Goal: Information Seeking & Learning: Learn about a topic

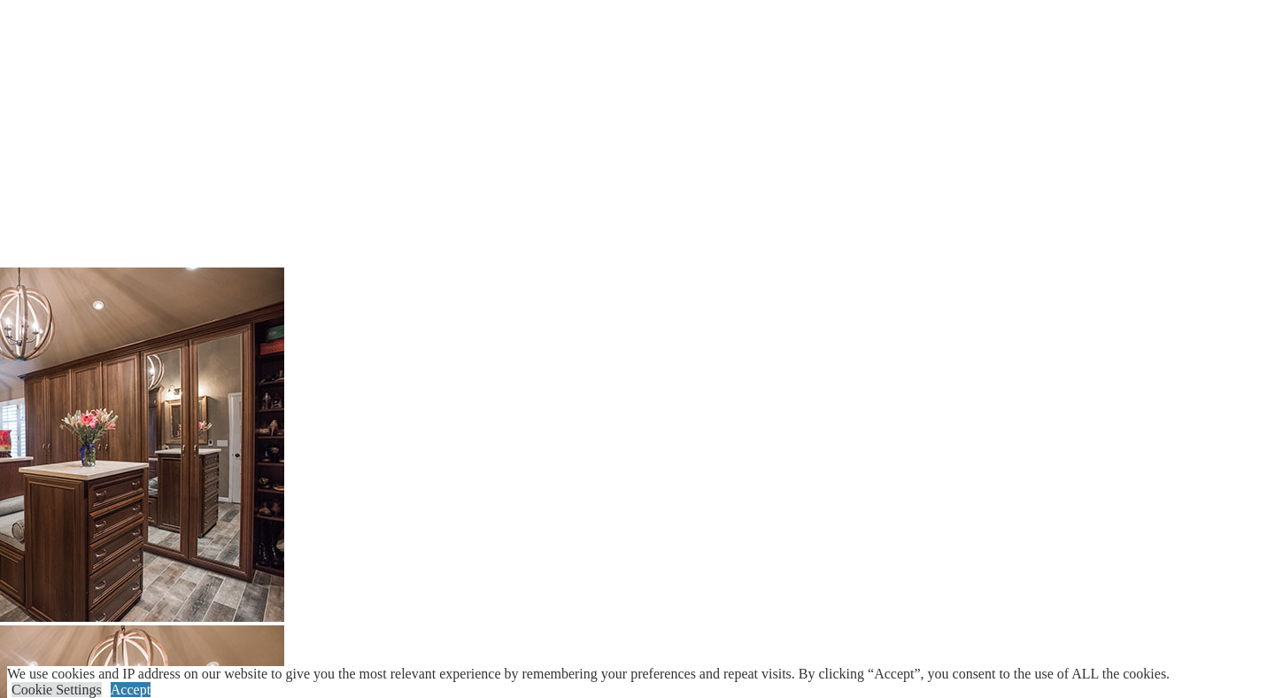
scroll to position [3332, 0]
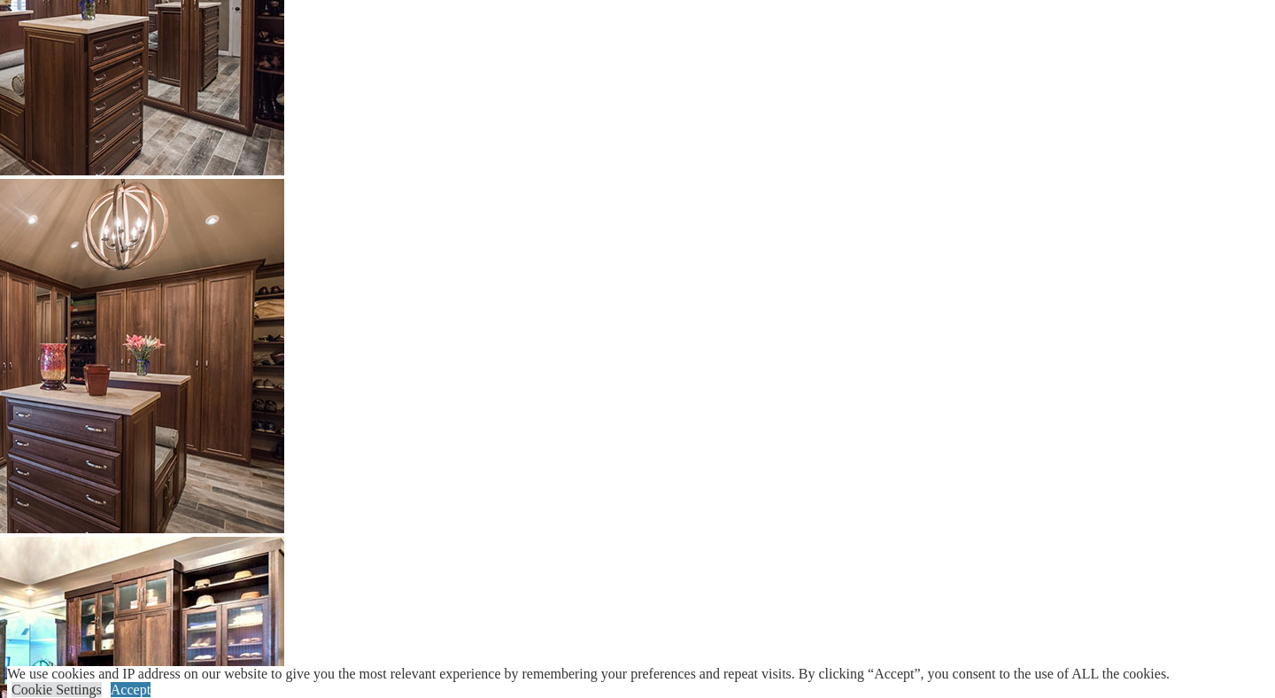
scroll to position [3333, 0]
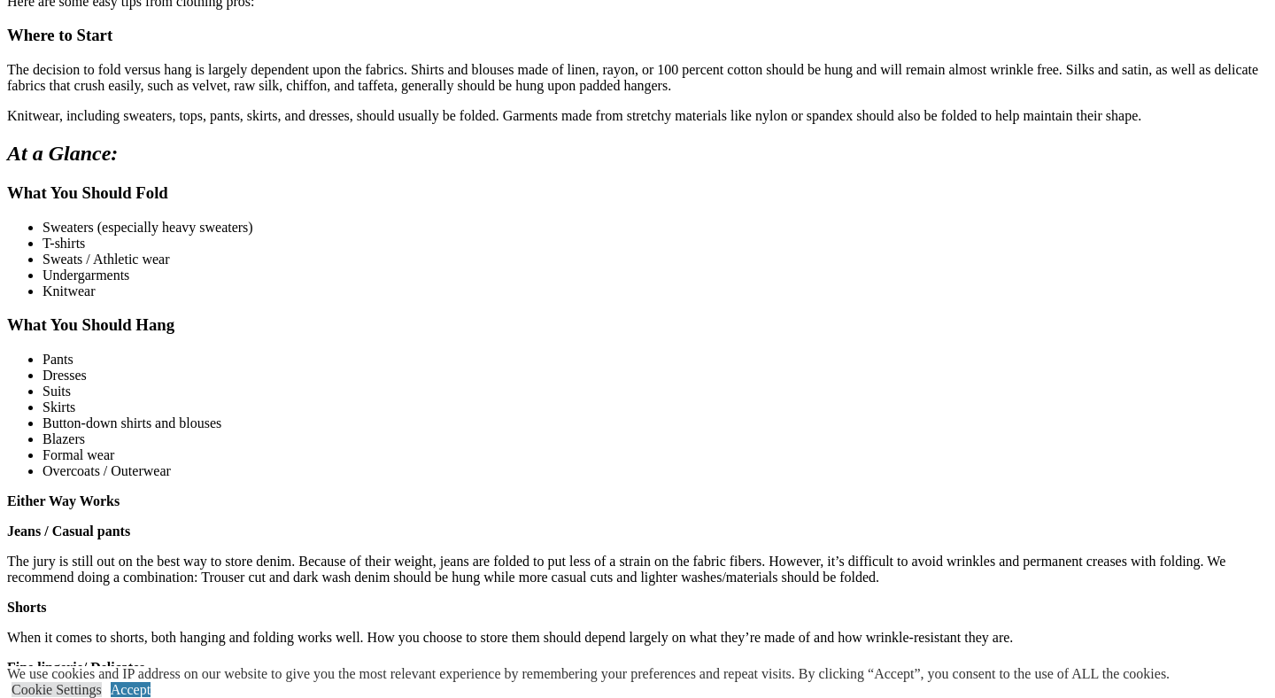
scroll to position [1893, 0]
